Goal: Information Seeking & Learning: Learn about a topic

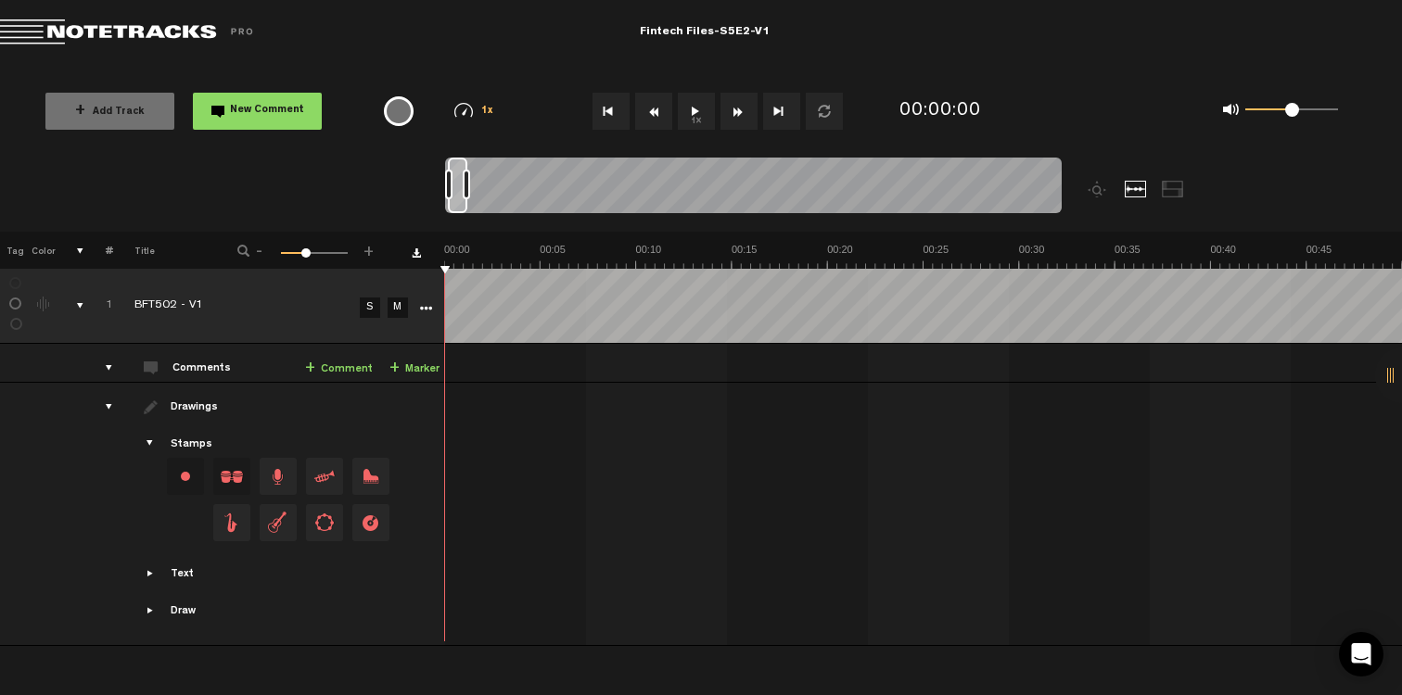
click at [689, 109] on button "1x" at bounding box center [696, 111] width 37 height 37
click at [1171, 187] on div at bounding box center [1173, 189] width 22 height 17
click at [1131, 187] on div at bounding box center [1136, 189] width 22 height 17
click at [689, 110] on button "1x" at bounding box center [696, 111] width 37 height 37
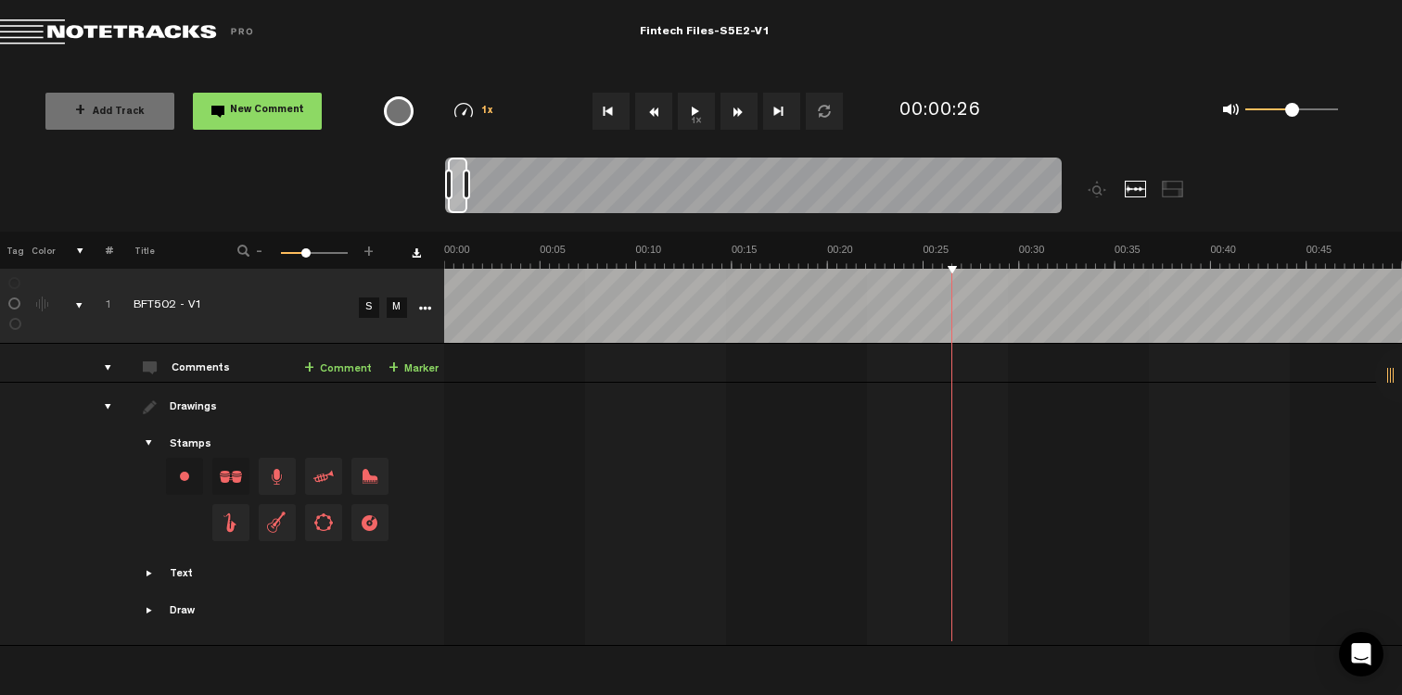
drag, startPoint x: 1392, startPoint y: 377, endPoint x: 1381, endPoint y: 376, distance: 10.2
click at [1380, 376] on div at bounding box center [1403, 376] width 56 height 56
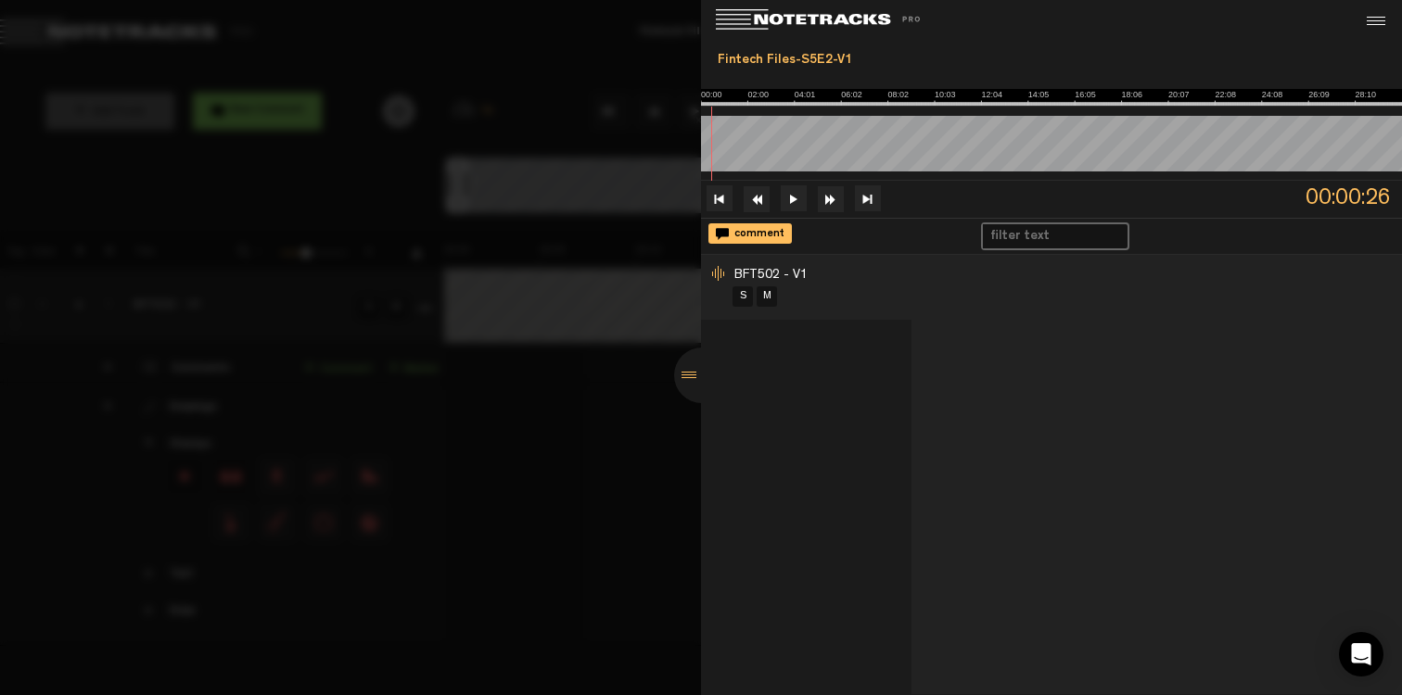
click at [531, 501] on div at bounding box center [701, 347] width 1402 height 695
click at [608, 415] on div at bounding box center [701, 347] width 1402 height 695
click at [683, 381] on div at bounding box center [702, 376] width 56 height 56
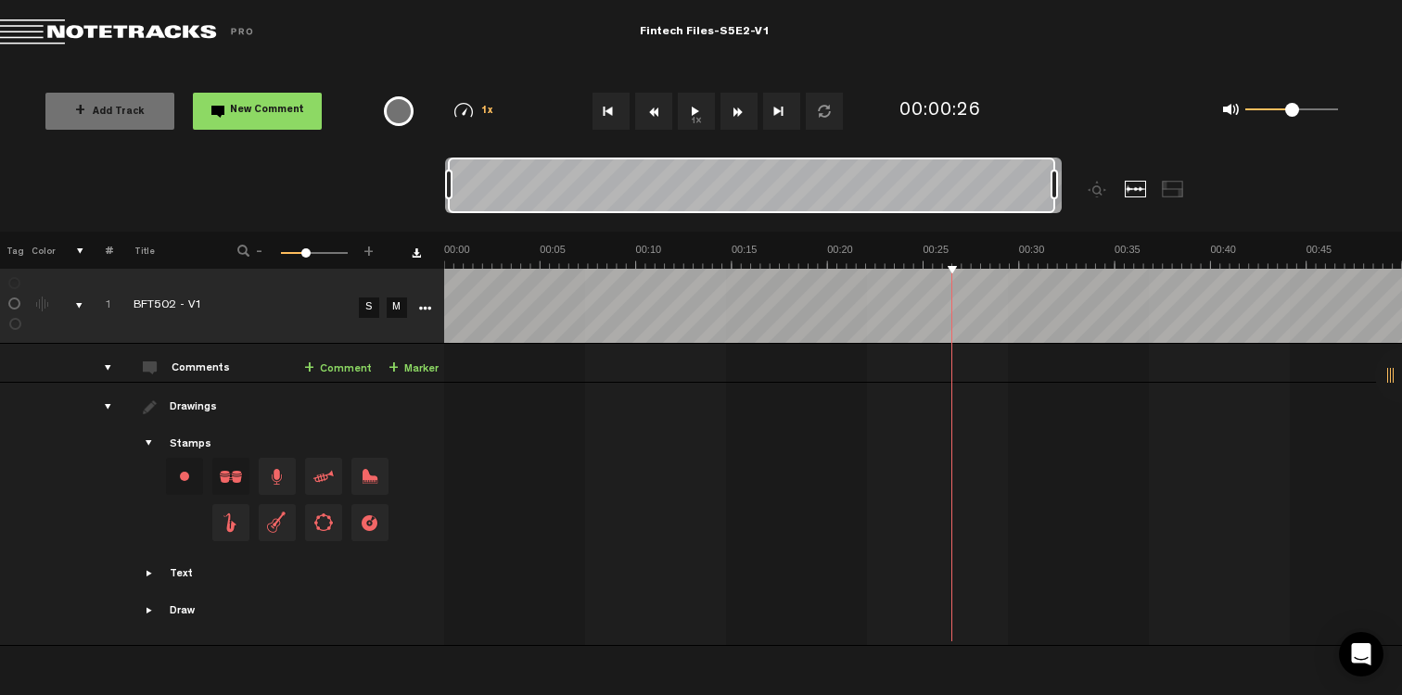
drag, startPoint x: 466, startPoint y: 185, endPoint x: 1295, endPoint y: 238, distance: 830.5
click at [1295, 65] on div "Loading... 100% + Add Track New Comment 1x 0.25x 0.5x 0.75x 1x 1.25x 1.5x 1.75x…" at bounding box center [701, 65] width 1402 height 0
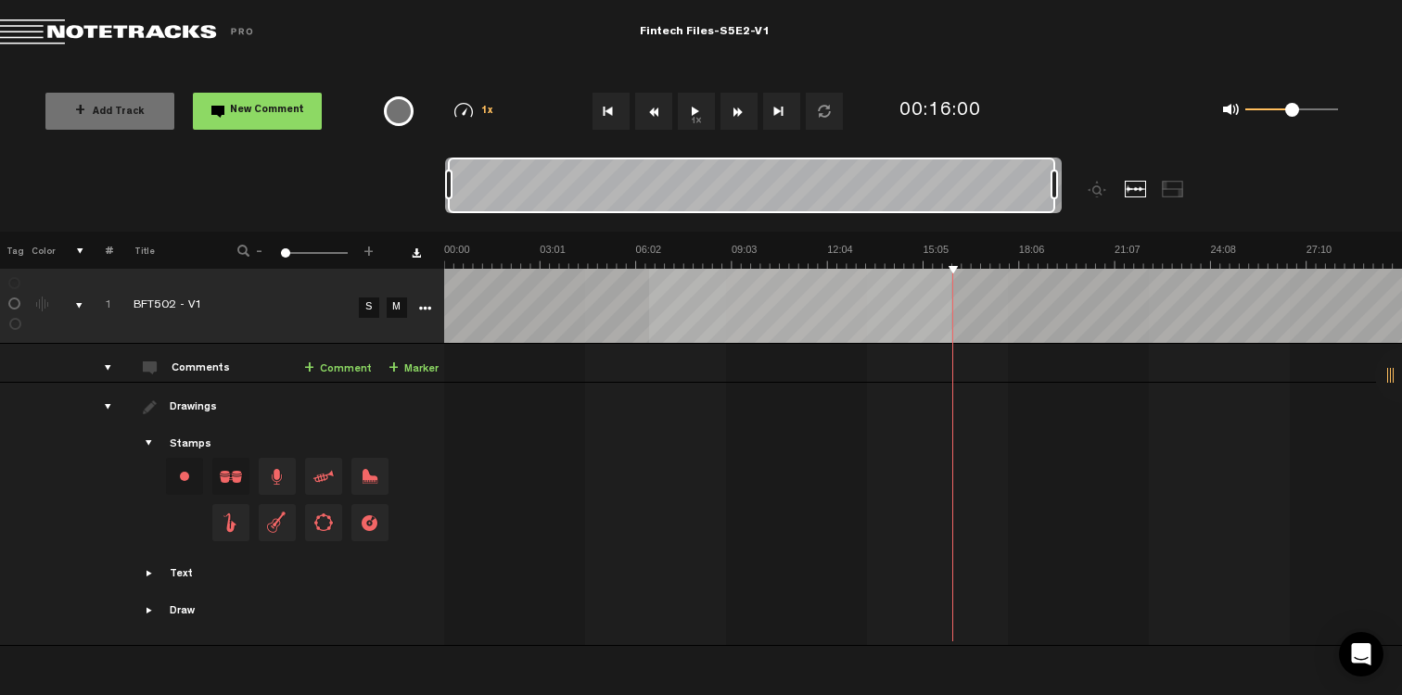
click at [583, 264] on div "+ New drawing Tag Color # Title - 1 100 1 + 1 BFT502 - V1 S M Export to Headlin…" at bounding box center [700, 420] width 1402 height 377
click at [798, 426] on div at bounding box center [926, 437] width 958 height 78
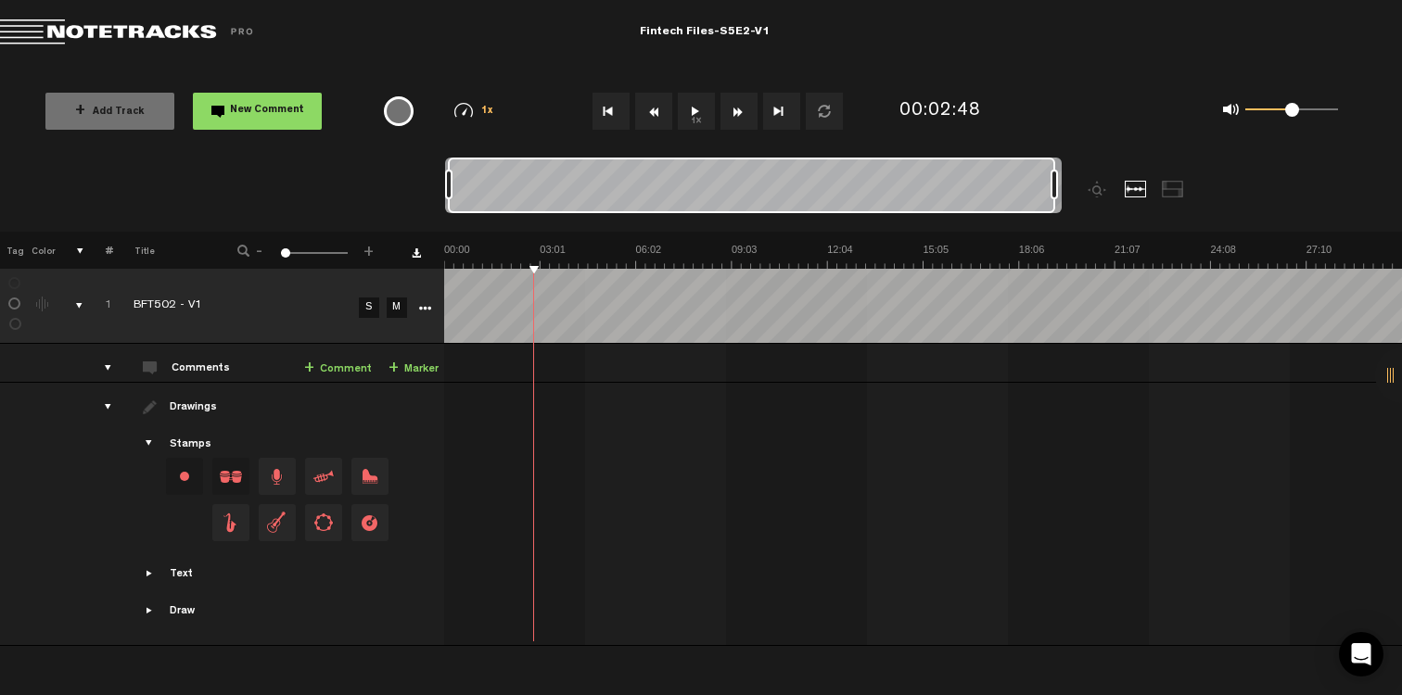
click at [694, 107] on button "1x" at bounding box center [696, 111] width 37 height 37
click at [694, 114] on button "1x" at bounding box center [696, 111] width 37 height 37
click at [693, 108] on button "1x" at bounding box center [696, 111] width 37 height 37
click at [463, 114] on img at bounding box center [463, 110] width 19 height 15
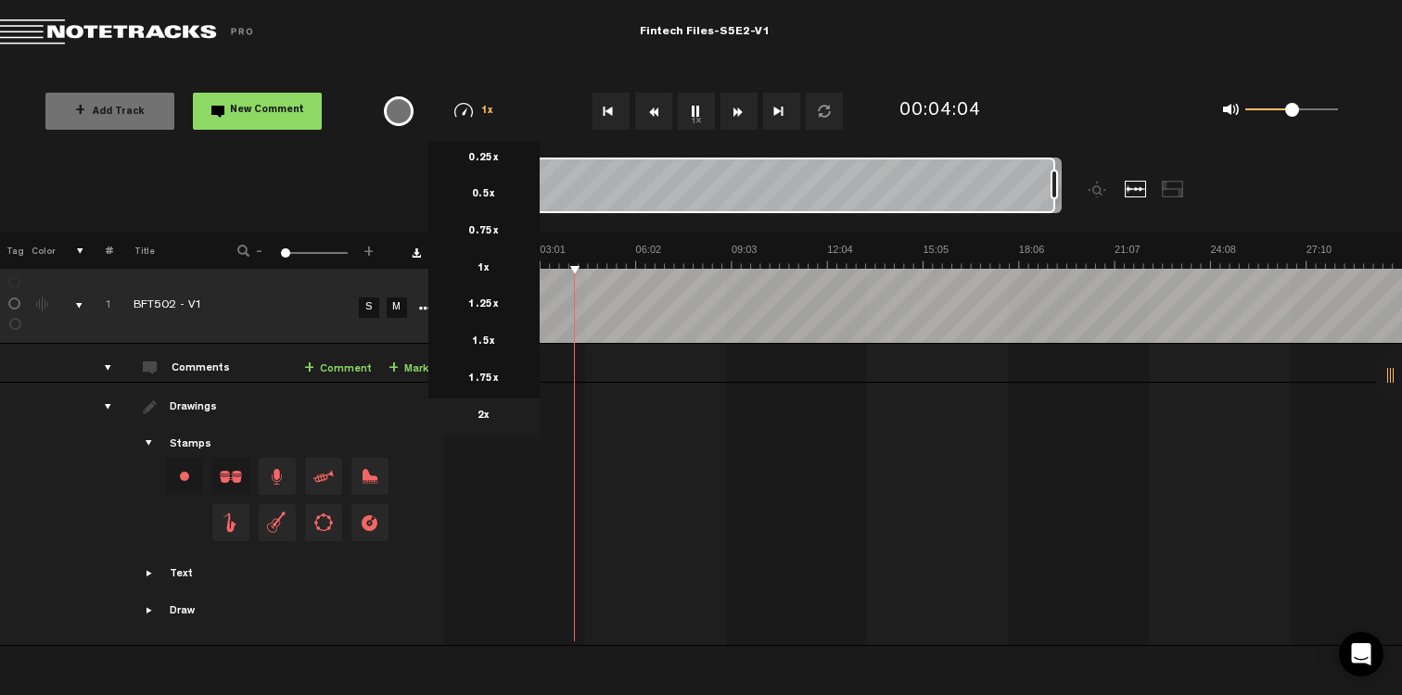
click at [496, 423] on li "2x" at bounding box center [483, 417] width 111 height 37
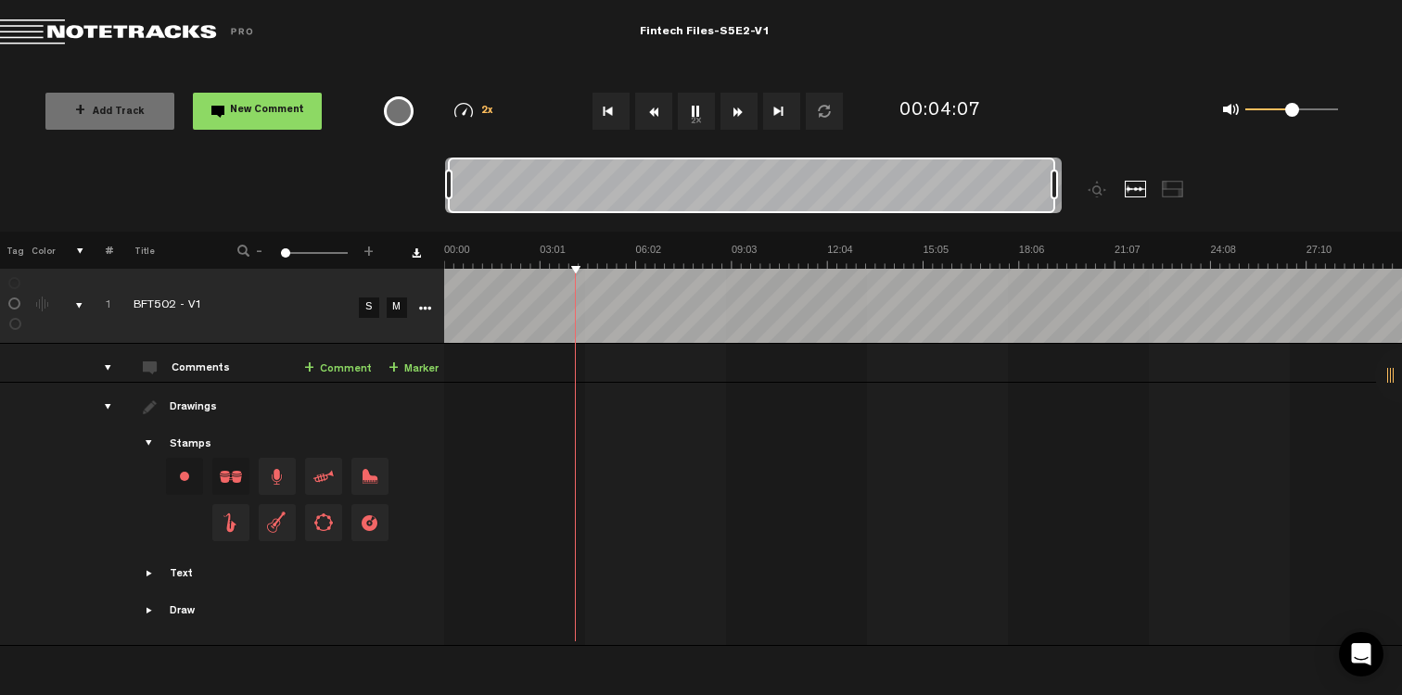
click at [473, 91] on div "2x 0.25x 0.5x 0.75x 1x 1.25x 1.5x 1.75x 2x" at bounding box center [474, 111] width 103 height 44
click at [468, 109] on img at bounding box center [463, 110] width 19 height 15
click at [471, 115] on img at bounding box center [463, 110] width 19 height 15
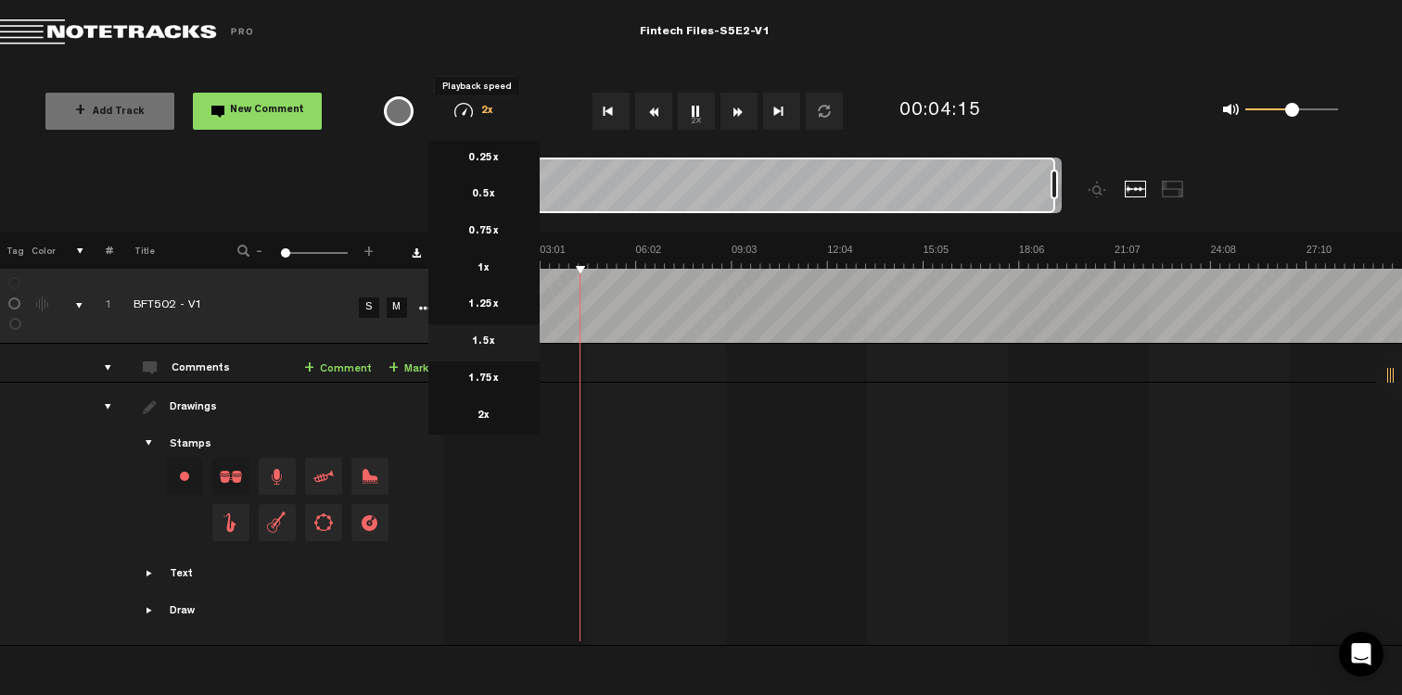
click at [491, 342] on li "1.5x" at bounding box center [483, 342] width 111 height 37
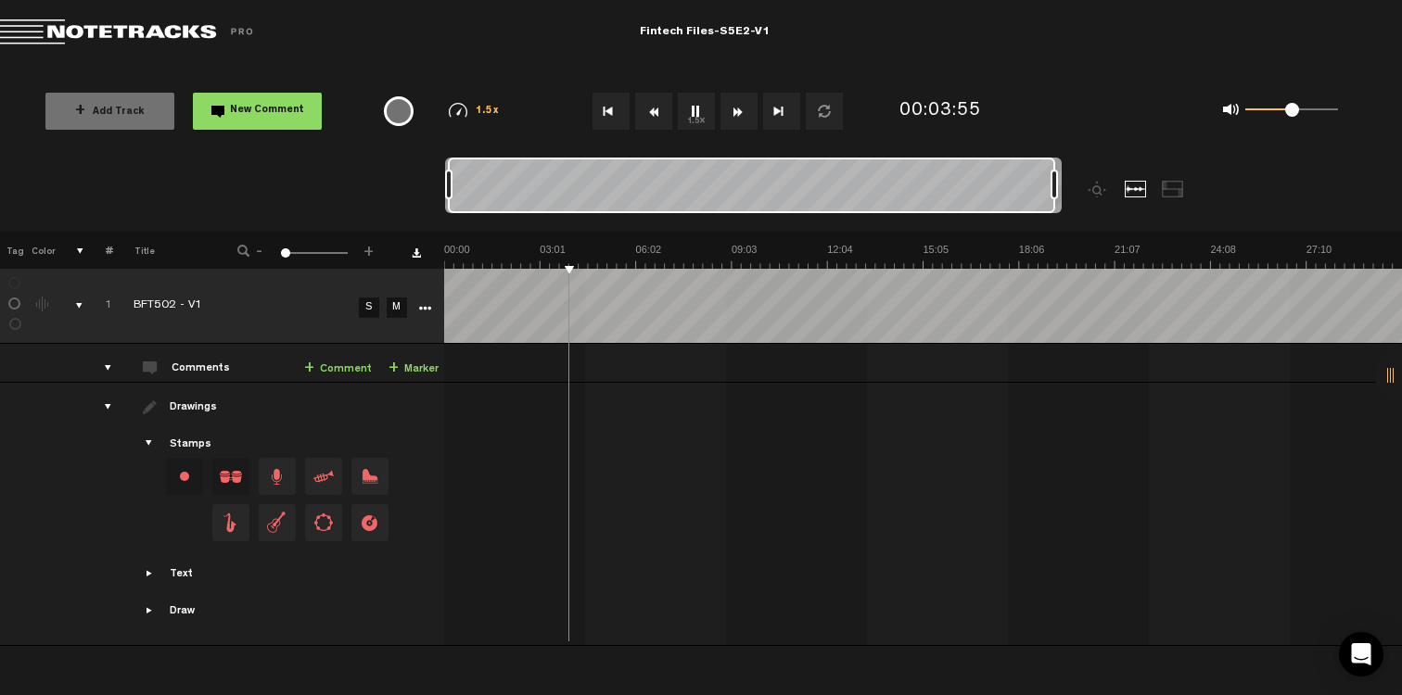
click at [453, 114] on img at bounding box center [458, 110] width 19 height 15
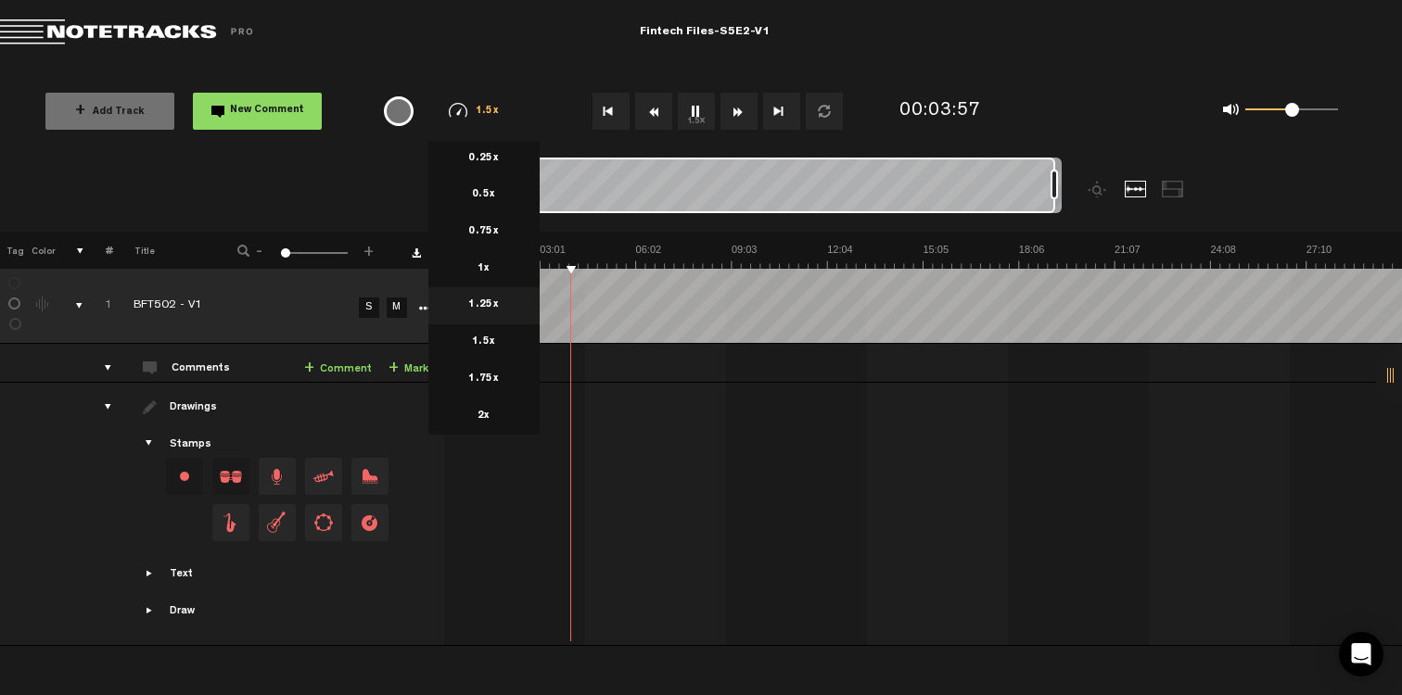
click at [488, 304] on li "1.25x" at bounding box center [483, 305] width 111 height 37
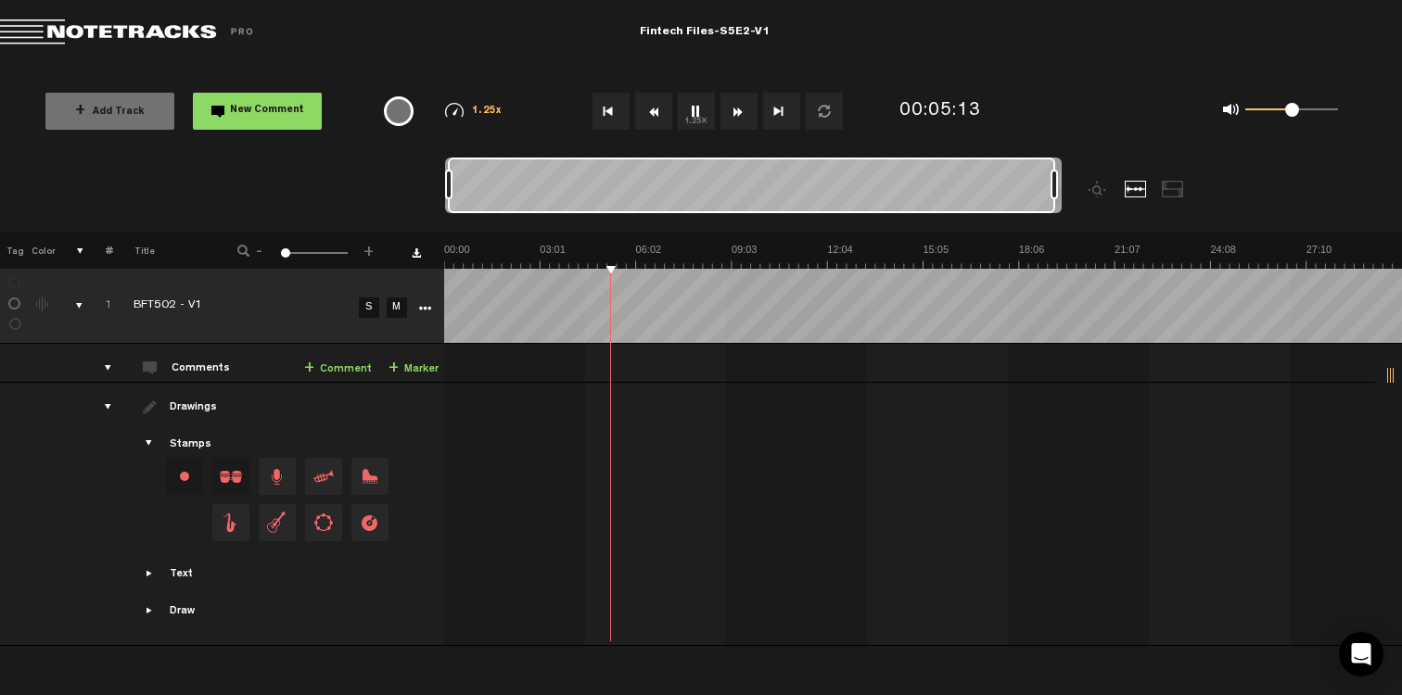
click at [697, 112] on button "1.25x" at bounding box center [696, 111] width 37 height 37
click at [696, 108] on button "1.25x" at bounding box center [696, 111] width 37 height 37
click at [695, 106] on button "1.25x" at bounding box center [696, 111] width 37 height 37
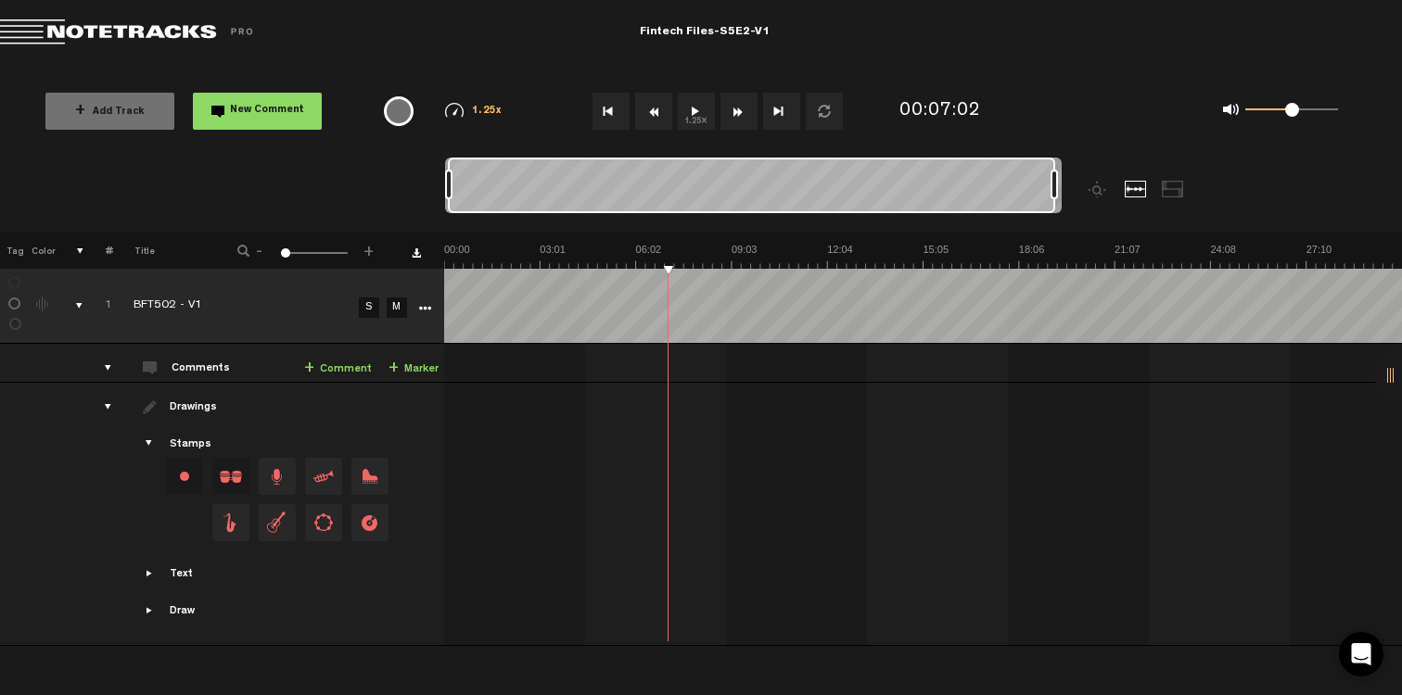
click at [693, 113] on button "1.25x" at bounding box center [696, 111] width 37 height 37
click at [702, 113] on button "1.25x" at bounding box center [696, 111] width 37 height 37
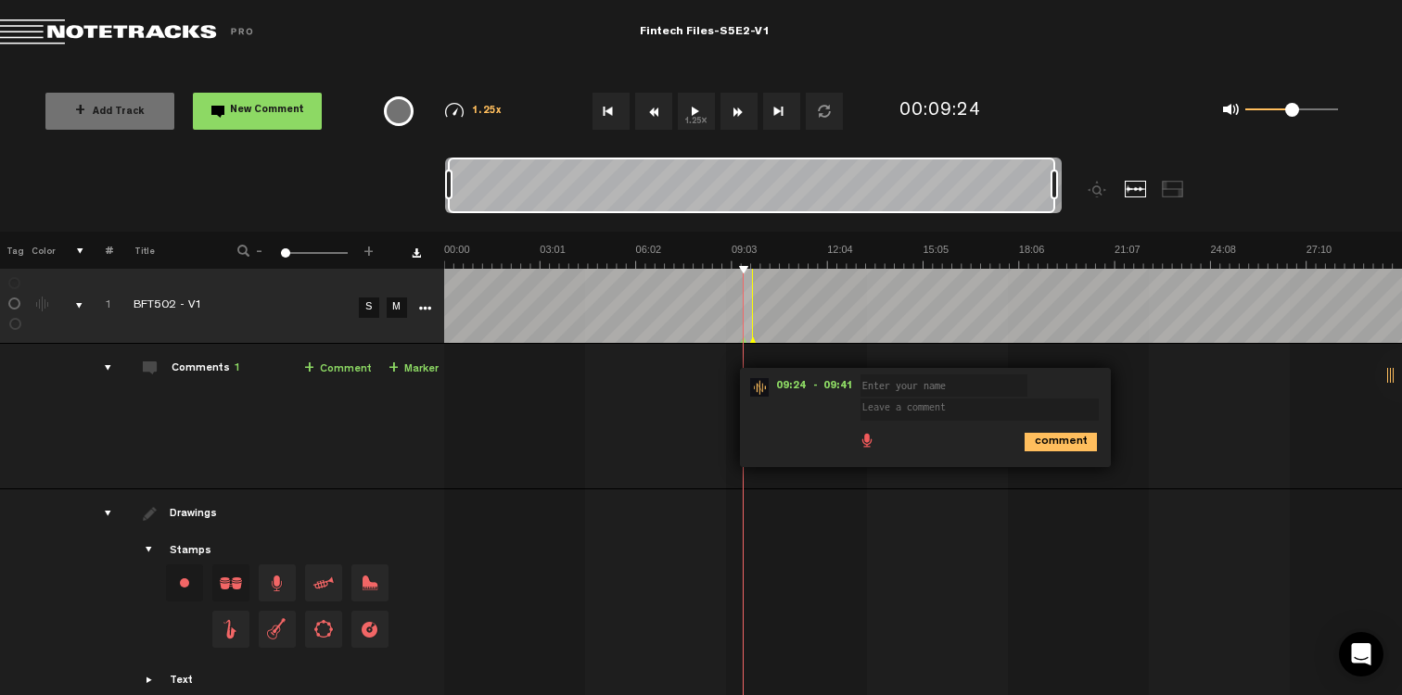
click at [704, 112] on button "1.25x" at bounding box center [696, 111] width 37 height 37
click at [918, 553] on div at bounding box center [926, 543] width 958 height 78
click at [799, 443] on div "comment" at bounding box center [928, 441] width 356 height 36
click at [699, 109] on button "1.25x" at bounding box center [696, 111] width 37 height 37
click at [689, 397] on div "09:24 - 09:41 • : "" (Unknown) comment" at bounding box center [924, 424] width 955 height 130
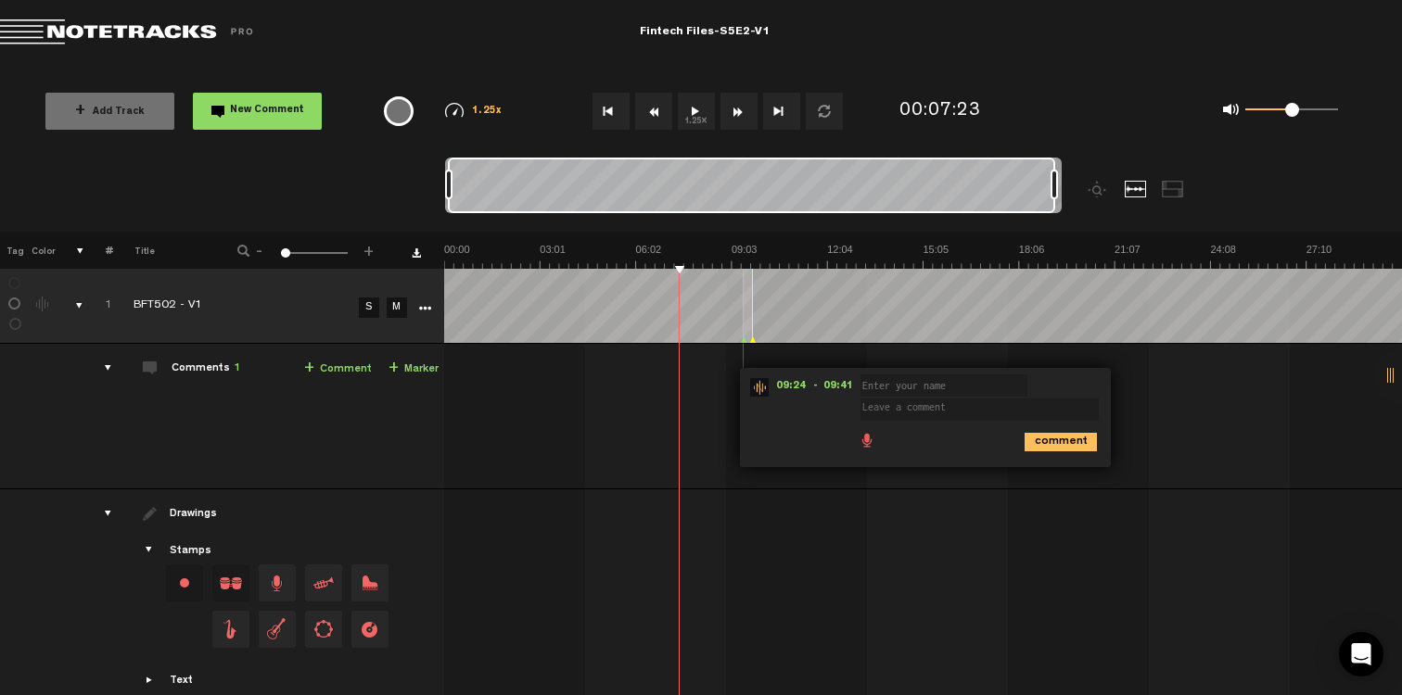
click at [803, 413] on div "09:24 - 09:41 • : "" (Unknown) comment" at bounding box center [925, 417] width 371 height 99
click at [828, 486] on div "09:24 - 09:41 • : "" (Unknown) comment" at bounding box center [924, 424] width 955 height 130
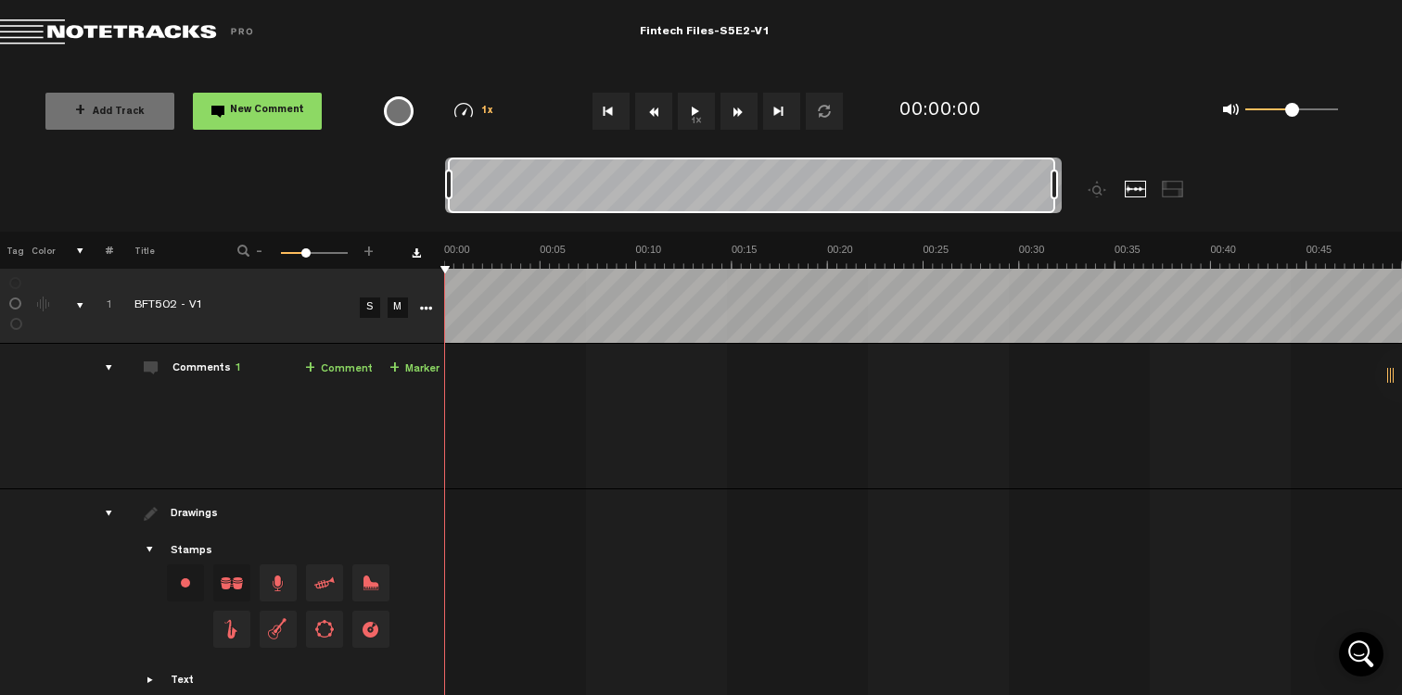
drag, startPoint x: 467, startPoint y: 186, endPoint x: 1350, endPoint y: 190, distance: 882.6
click at [1350, 190] on nt-zoom-navigation-bar at bounding box center [701, 195] width 1402 height 74
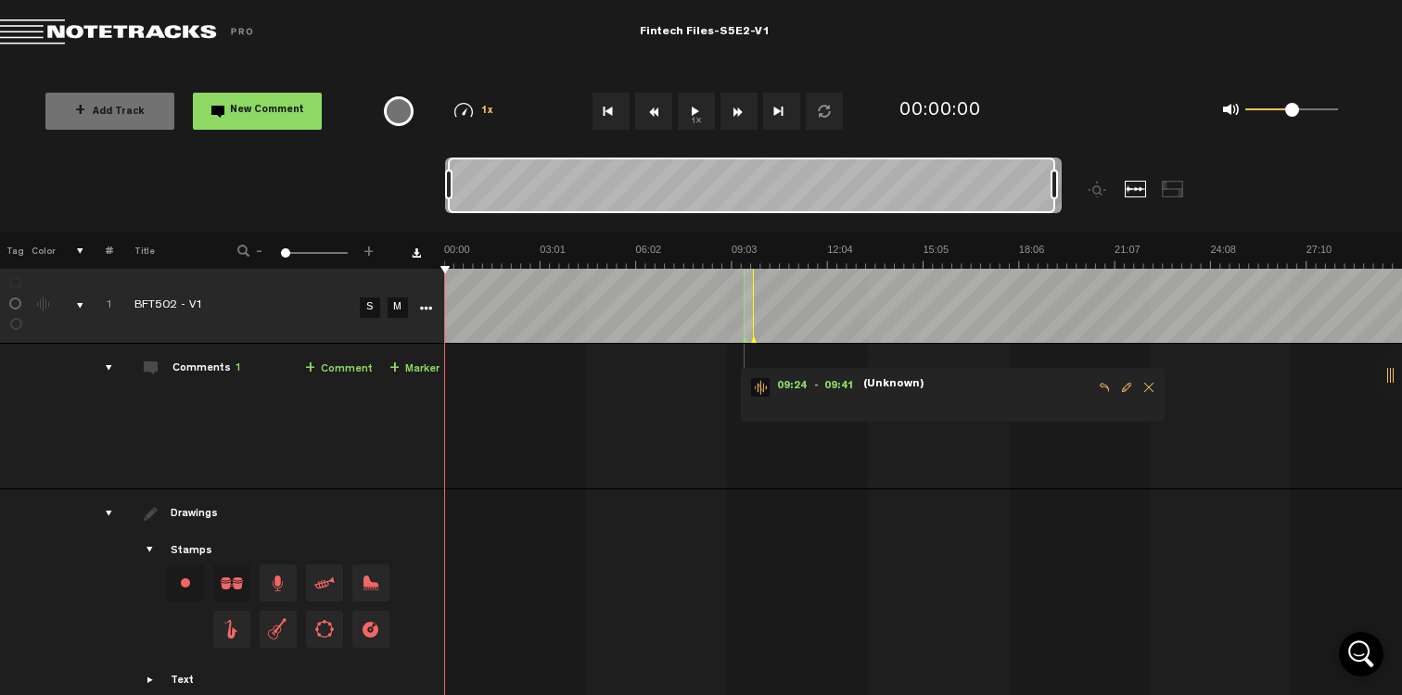
click at [1148, 387] on span "Delete comment" at bounding box center [1149, 387] width 22 height 13
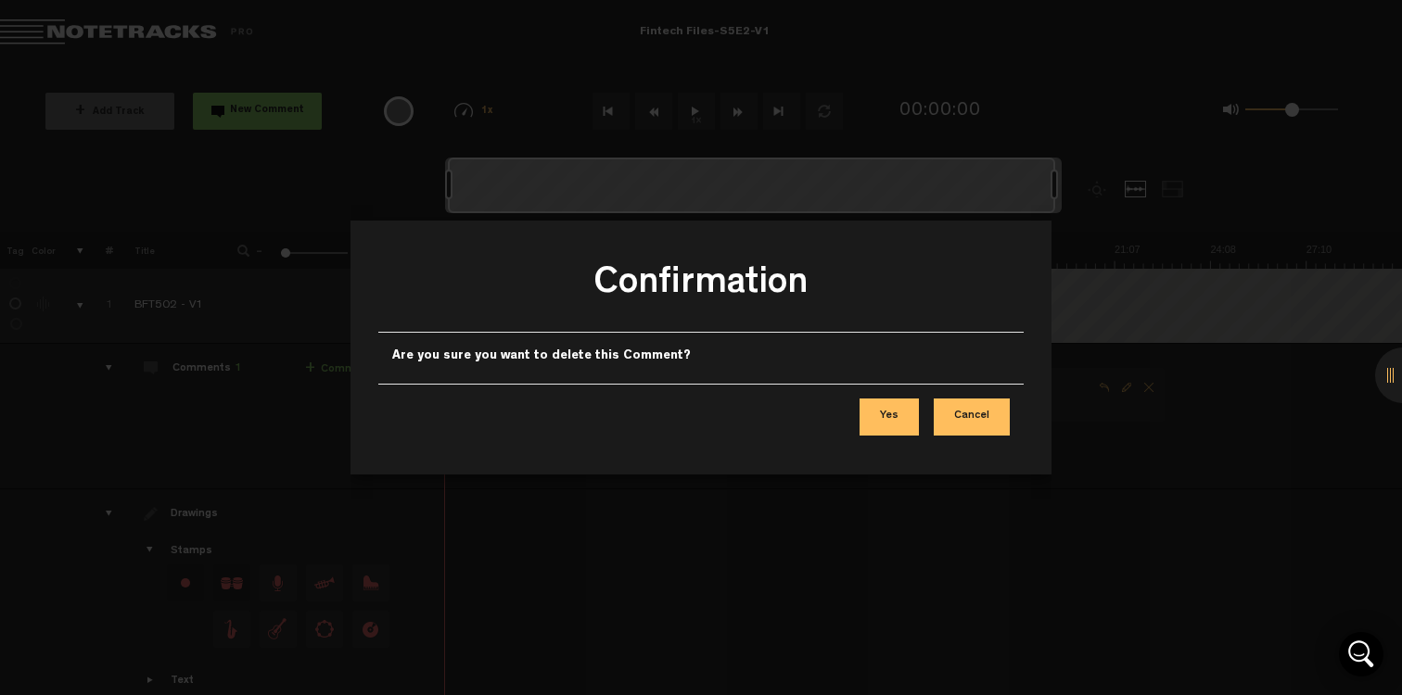
click at [907, 416] on button "Yes" at bounding box center [888, 417] width 59 height 37
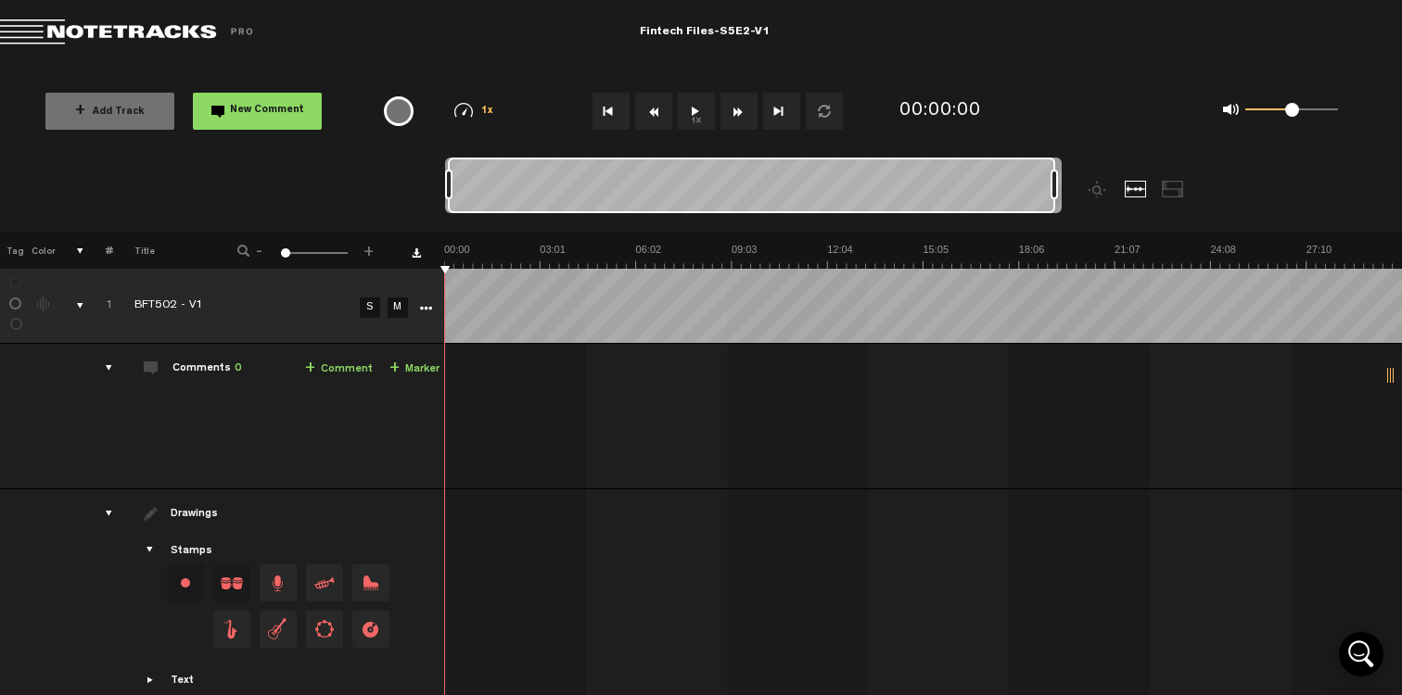
click at [770, 256] on img at bounding box center [923, 256] width 958 height 26
click at [703, 112] on button "1x" at bounding box center [696, 111] width 37 height 37
click at [692, 120] on button "1x" at bounding box center [696, 111] width 37 height 37
click at [687, 111] on button "1x" at bounding box center [696, 111] width 37 height 37
click at [493, 108] on span "1x" at bounding box center [487, 112] width 13 height 10
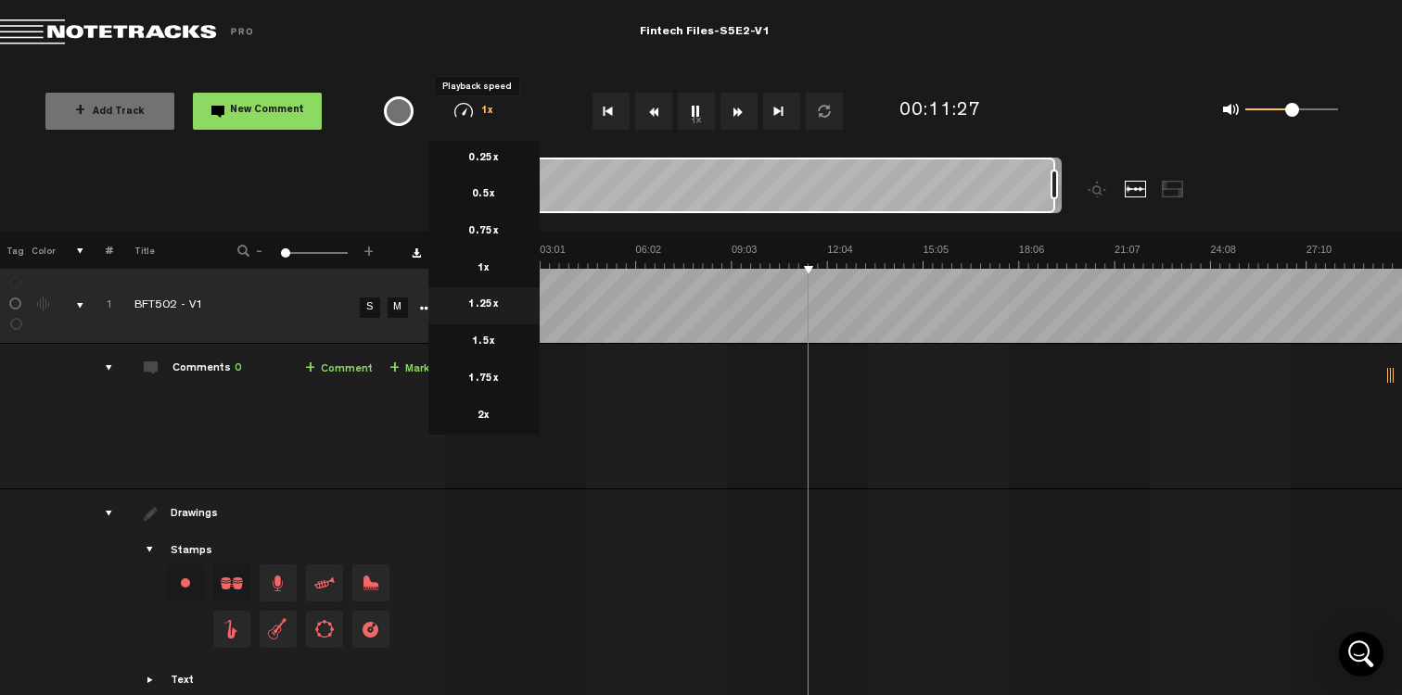
click at [483, 307] on li "1.25x" at bounding box center [483, 305] width 111 height 37
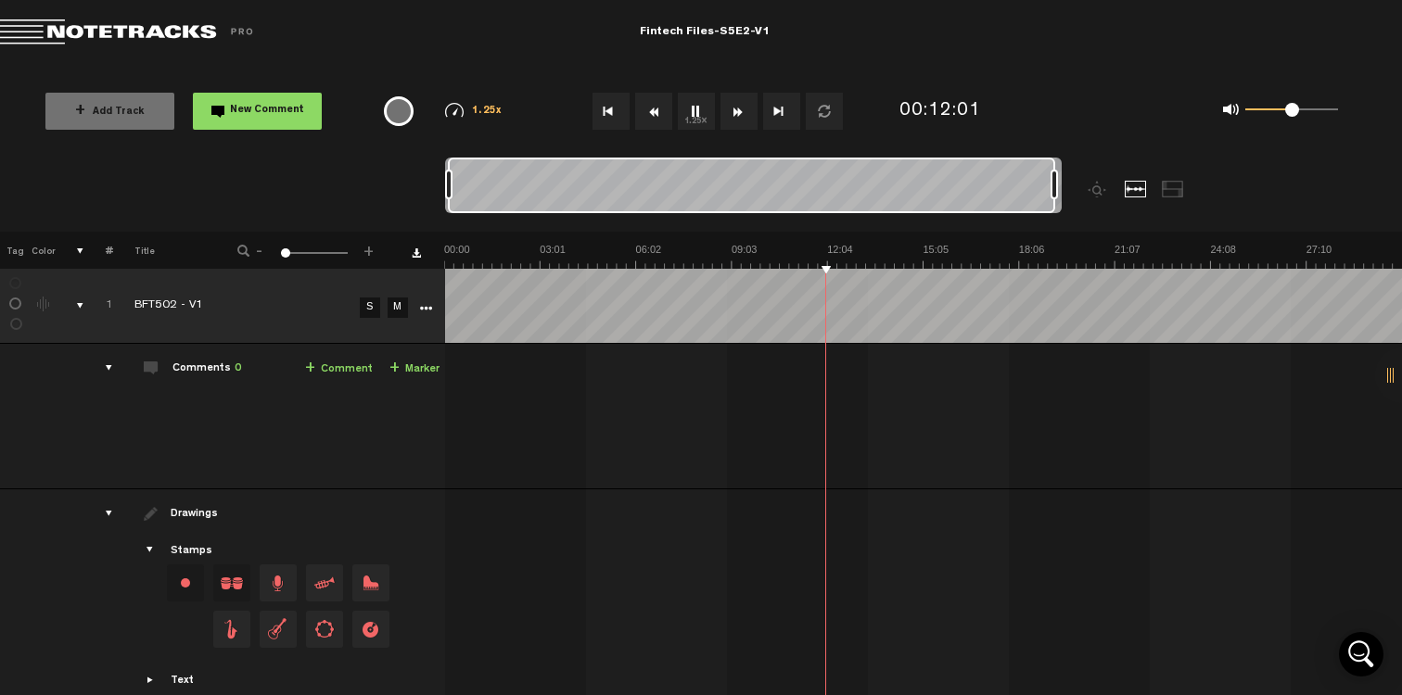
click at [688, 107] on button "1.25x" at bounding box center [696, 111] width 37 height 37
click at [817, 540] on tbody "1 BFT502 - V1 S M Export to Headliner Update Download Download original Export …" at bounding box center [701, 511] width 1403 height 484
click at [793, 268] on img at bounding box center [923, 256] width 958 height 26
click at [815, 259] on img at bounding box center [923, 256] width 958 height 26
click at [693, 115] on button "1.25x" at bounding box center [696, 111] width 37 height 37
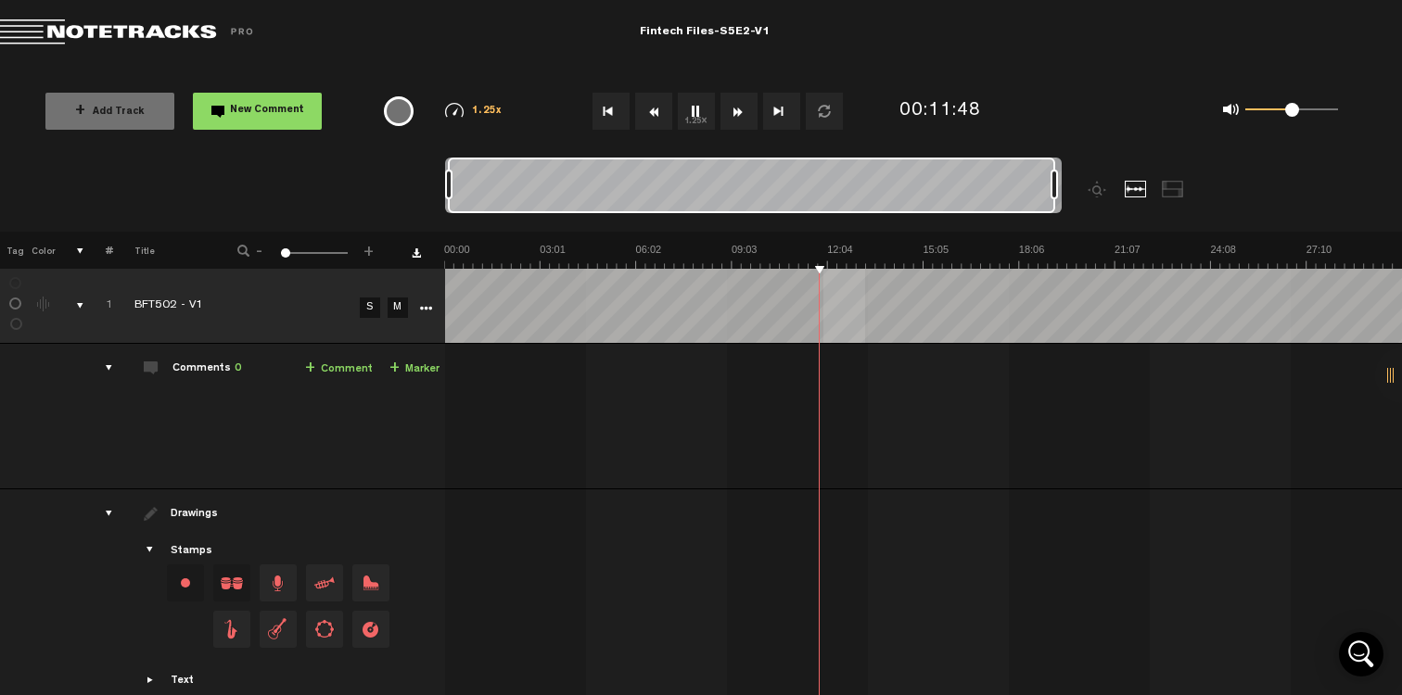
click at [693, 114] on button "1.25x" at bounding box center [696, 111] width 37 height 37
click at [704, 112] on button "1.25x" at bounding box center [696, 111] width 37 height 37
click at [705, 124] on button "1.25x" at bounding box center [696, 111] width 37 height 37
click at [690, 112] on button "1.25x" at bounding box center [696, 111] width 37 height 37
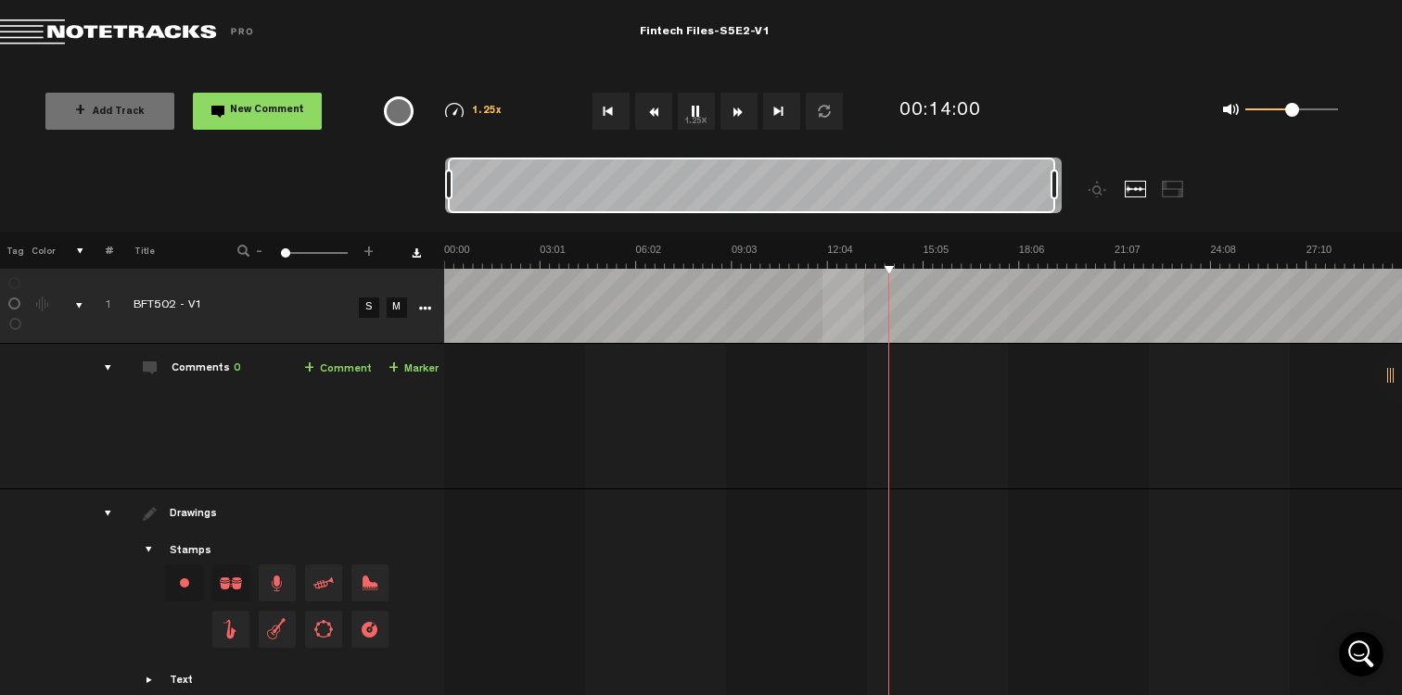
click at [873, 267] on img at bounding box center [923, 256] width 958 height 26
click at [694, 107] on button "1.25x" at bounding box center [696, 111] width 37 height 37
click at [695, 114] on button "1.25x" at bounding box center [696, 111] width 37 height 37
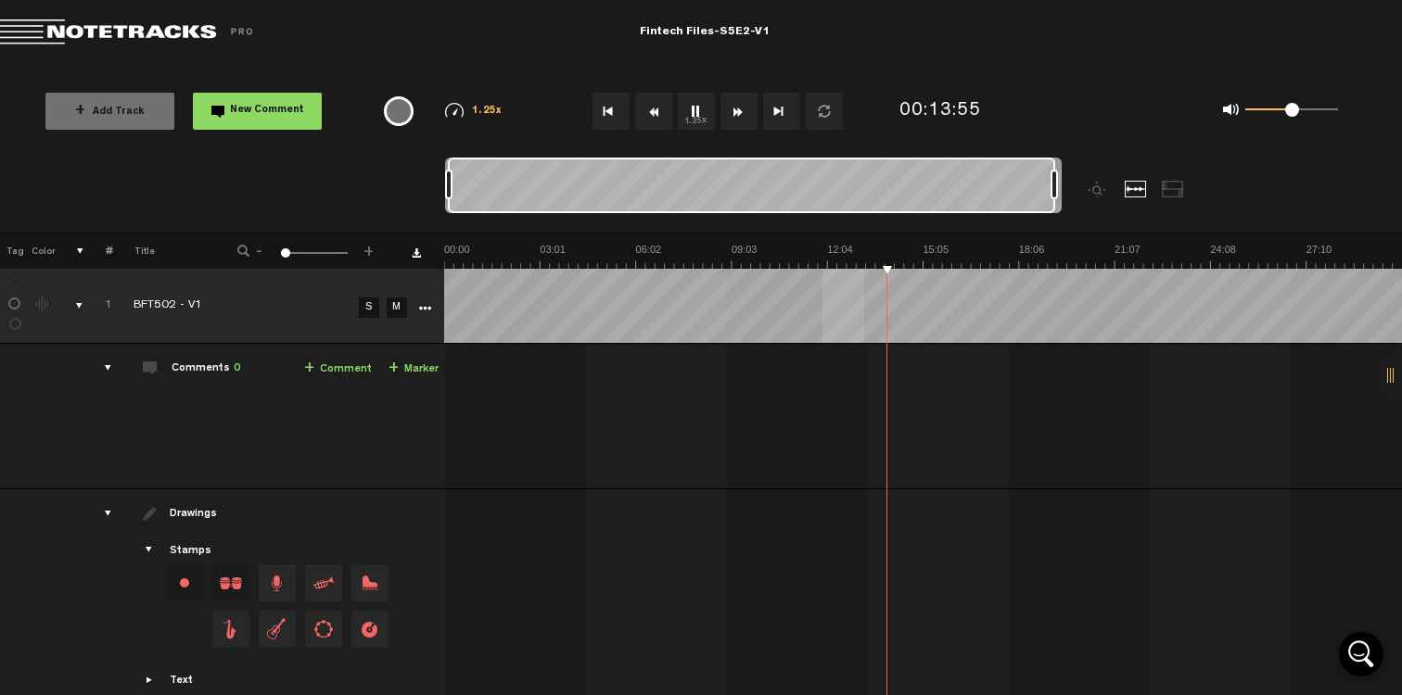
click at [695, 114] on button "1.25x" at bounding box center [696, 111] width 37 height 37
click at [697, 116] on button "1.25x" at bounding box center [696, 111] width 37 height 37
click at [698, 117] on button "1.25x" at bounding box center [696, 111] width 37 height 37
click at [698, 111] on button "1.25x" at bounding box center [696, 111] width 37 height 37
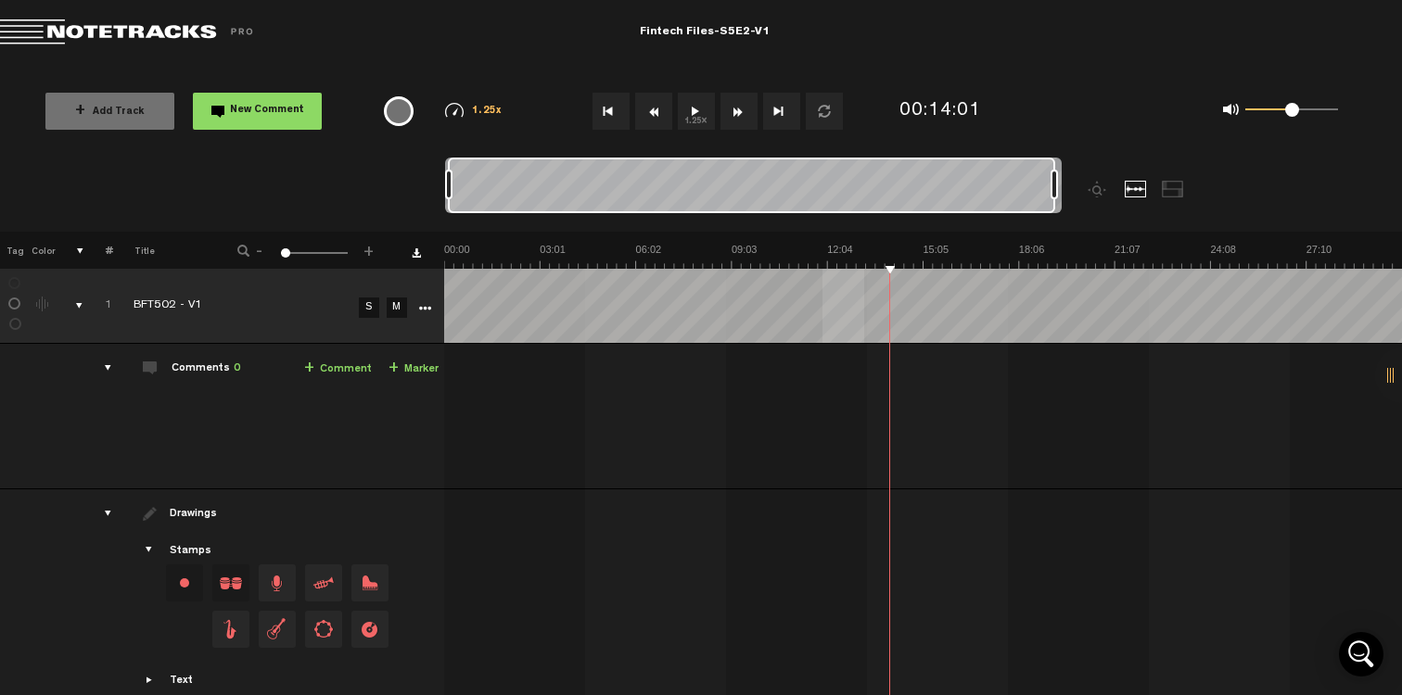
click at [693, 108] on button "1.25x" at bounding box center [696, 111] width 37 height 37
click at [694, 108] on button "1.25x" at bounding box center [696, 111] width 37 height 37
click at [453, 116] on img at bounding box center [454, 110] width 19 height 15
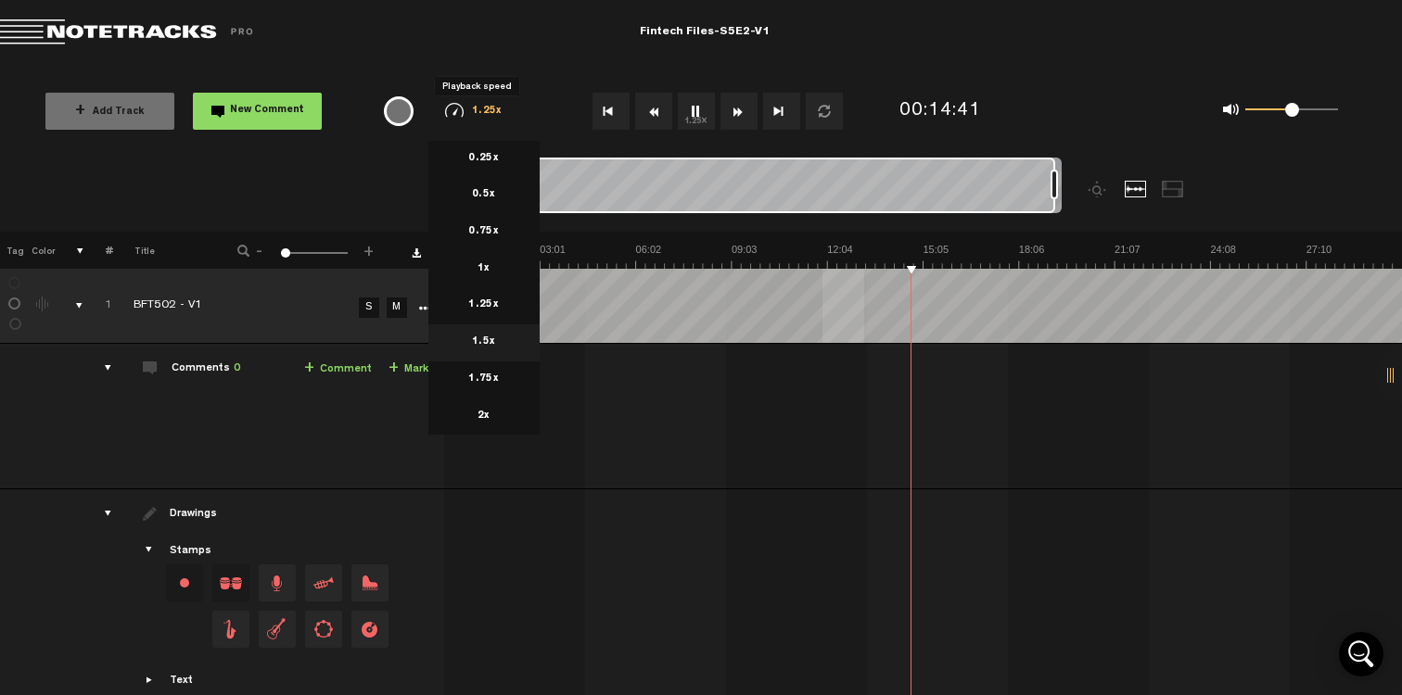
click at [509, 350] on li "1.5x" at bounding box center [483, 342] width 111 height 37
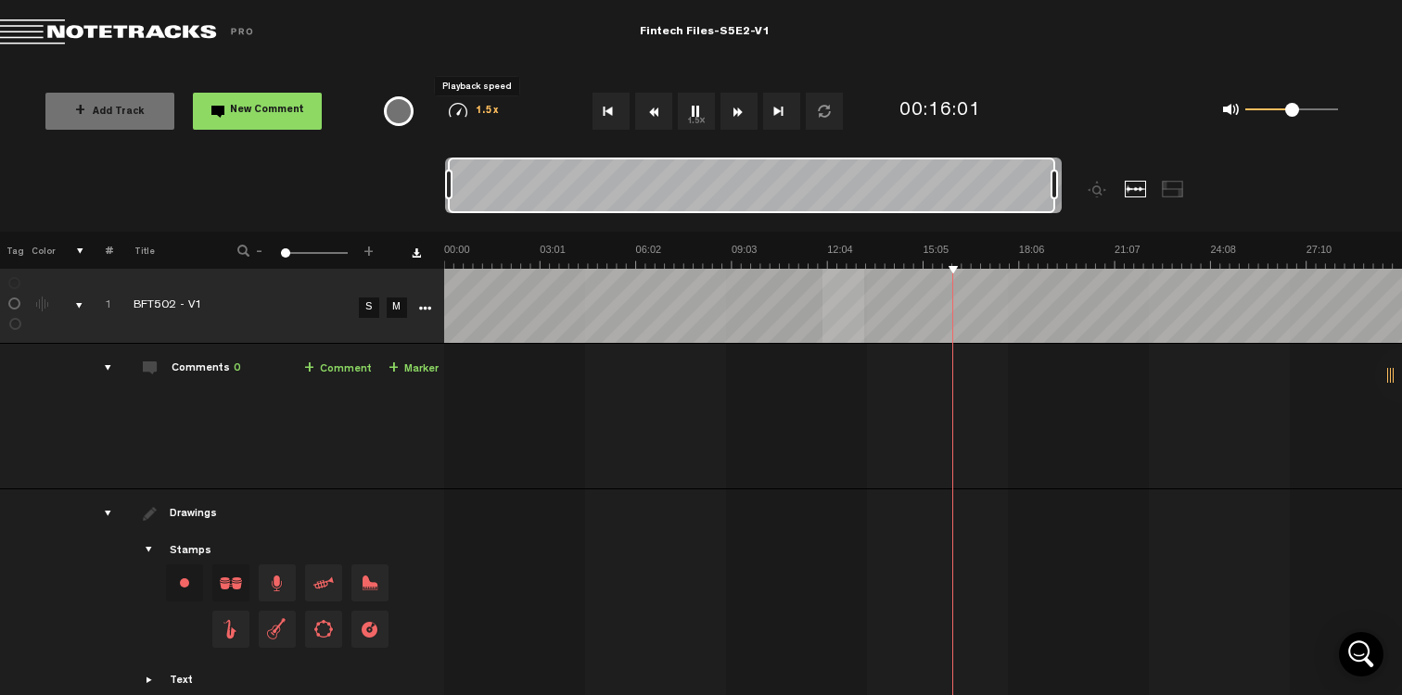
click at [483, 111] on span "1.5x" at bounding box center [487, 112] width 23 height 10
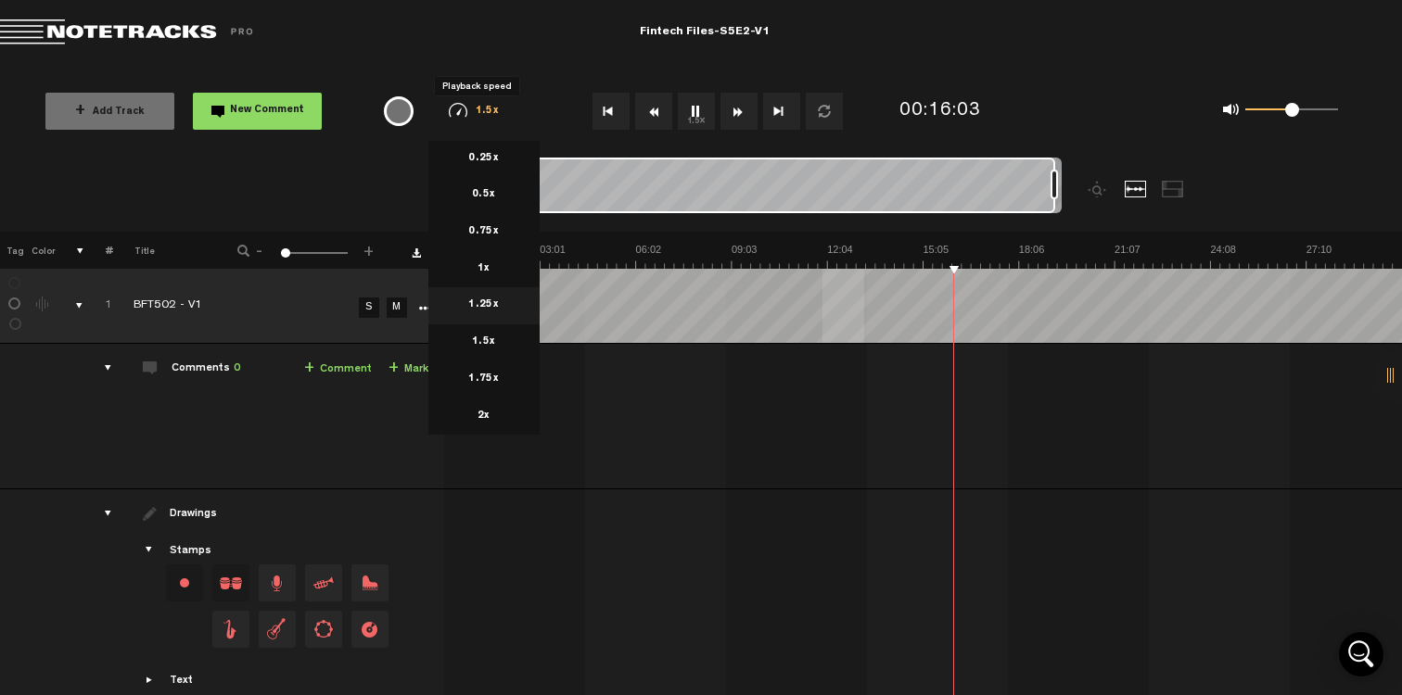
click at [500, 315] on li "1.25x" at bounding box center [483, 305] width 111 height 37
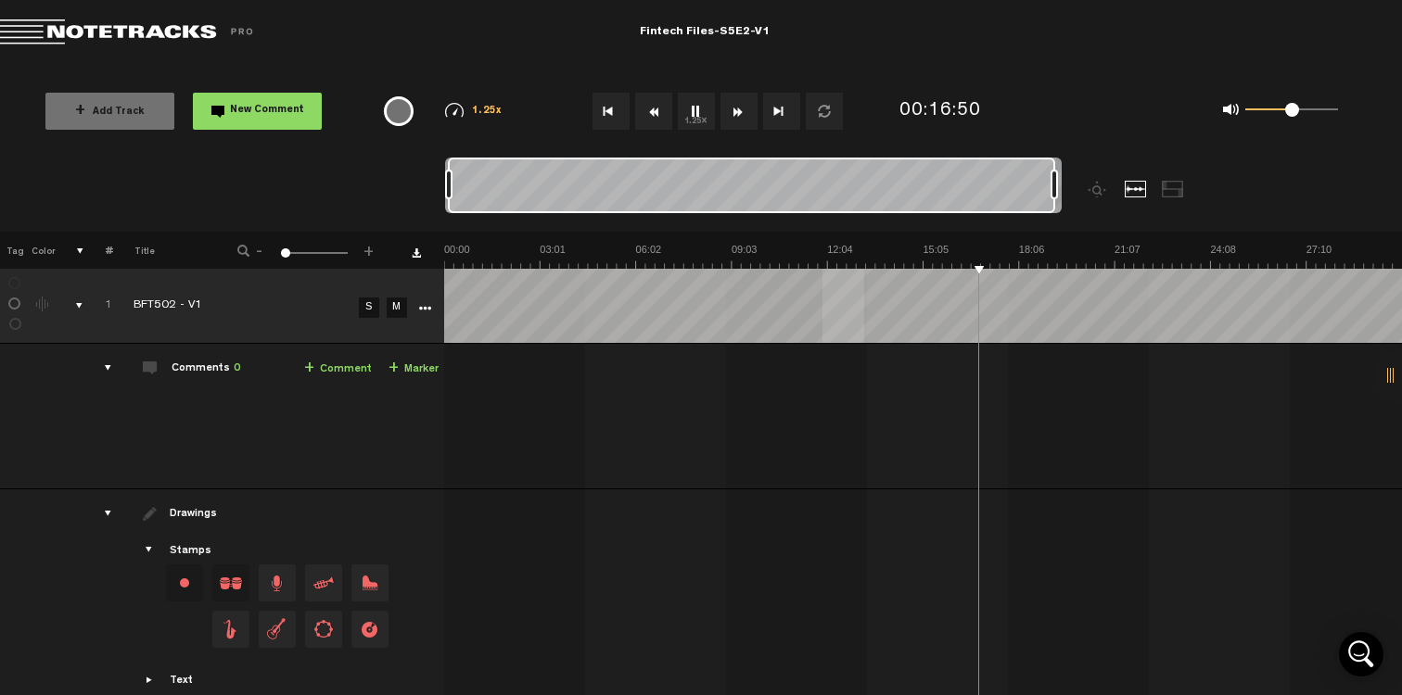
click at [688, 115] on button "1.25x" at bounding box center [696, 111] width 37 height 37
click at [698, 111] on button "1.25x" at bounding box center [696, 111] width 37 height 37
click at [697, 113] on button "1.25x" at bounding box center [696, 111] width 37 height 37
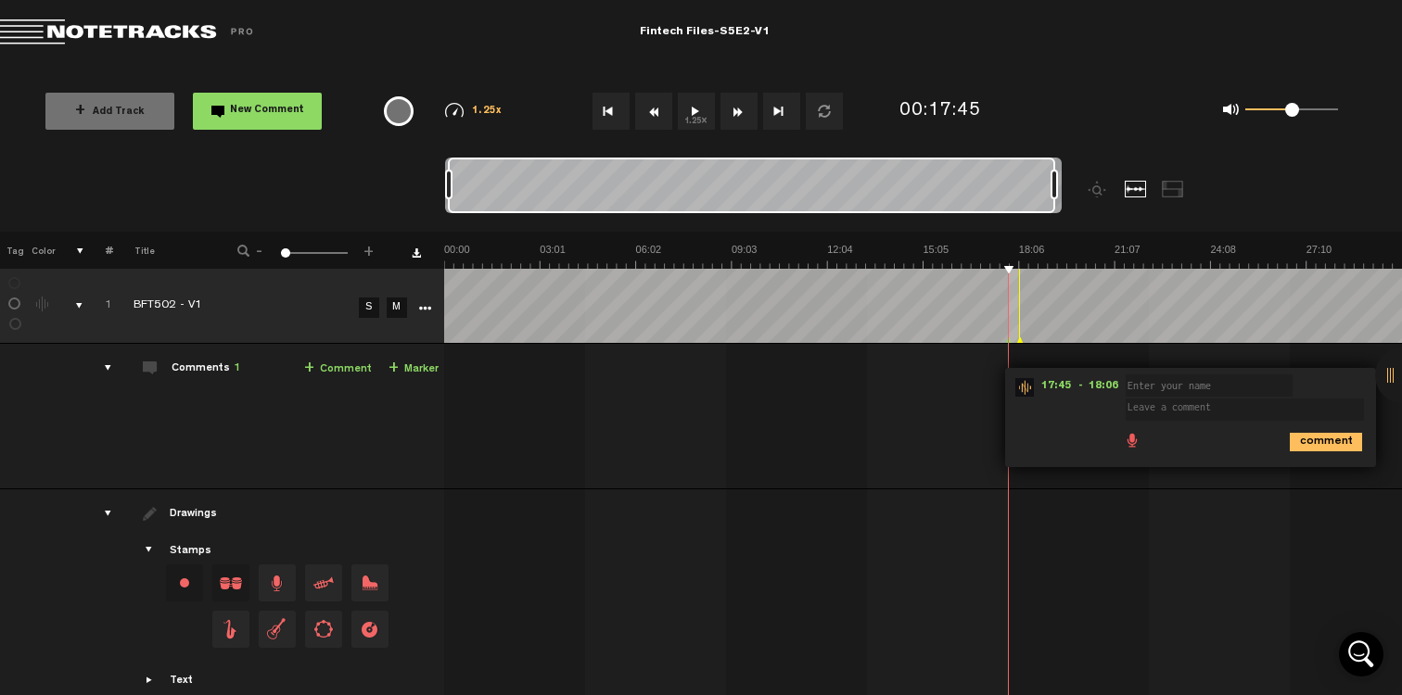
click at [1201, 527] on div at bounding box center [926, 543] width 958 height 78
click at [703, 109] on button "1.25x" at bounding box center [696, 111] width 37 height 37
click at [998, 263] on img at bounding box center [923, 256] width 958 height 26
click at [986, 262] on img at bounding box center [923, 256] width 958 height 26
drag, startPoint x: 909, startPoint y: 677, endPoint x: 961, endPoint y: 679, distance: 51.9
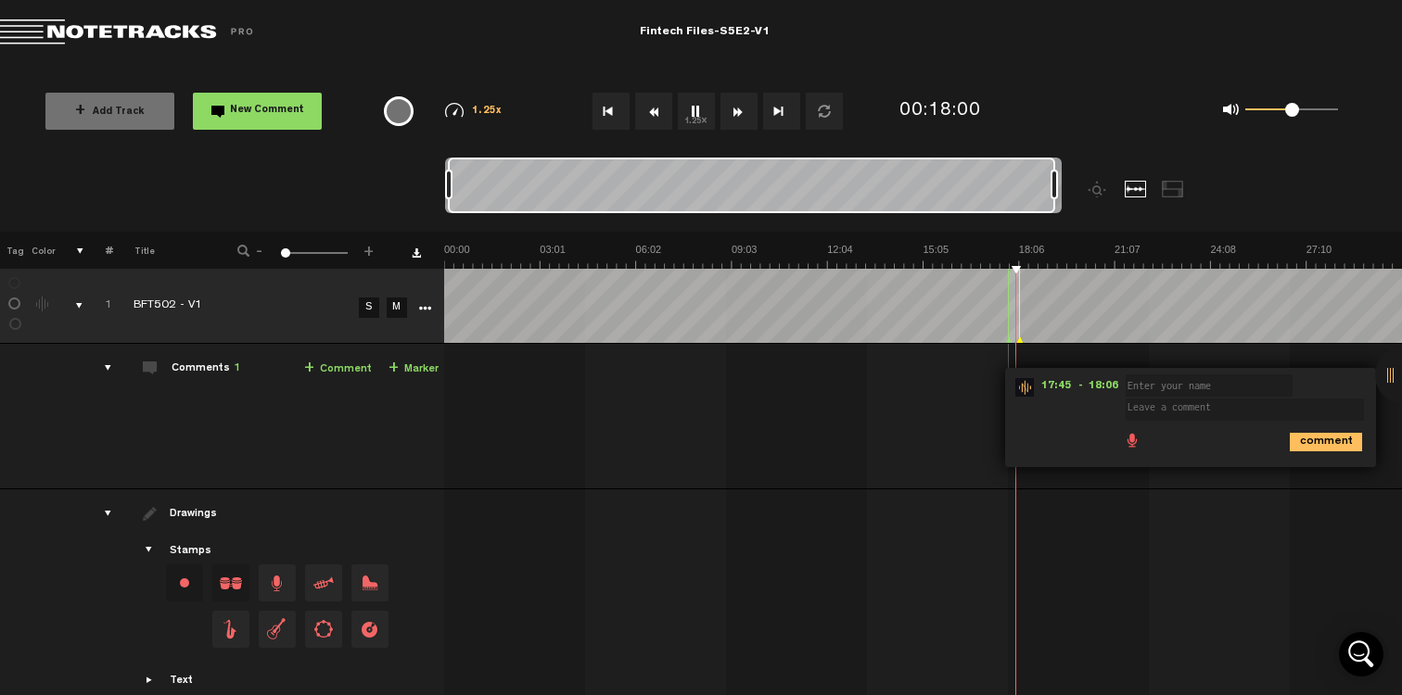
click at [961, 679] on td at bounding box center [923, 620] width 958 height 263
drag, startPoint x: 934, startPoint y: 680, endPoint x: 974, endPoint y: 685, distance: 41.2
click at [974, 685] on div "+ New drawing Tag Color # Title - 1 100 1 + 1 BFT502 - V1 S M Export to Headlin…" at bounding box center [701, 464] width 1402 height 464
